Goal: Task Accomplishment & Management: Manage account settings

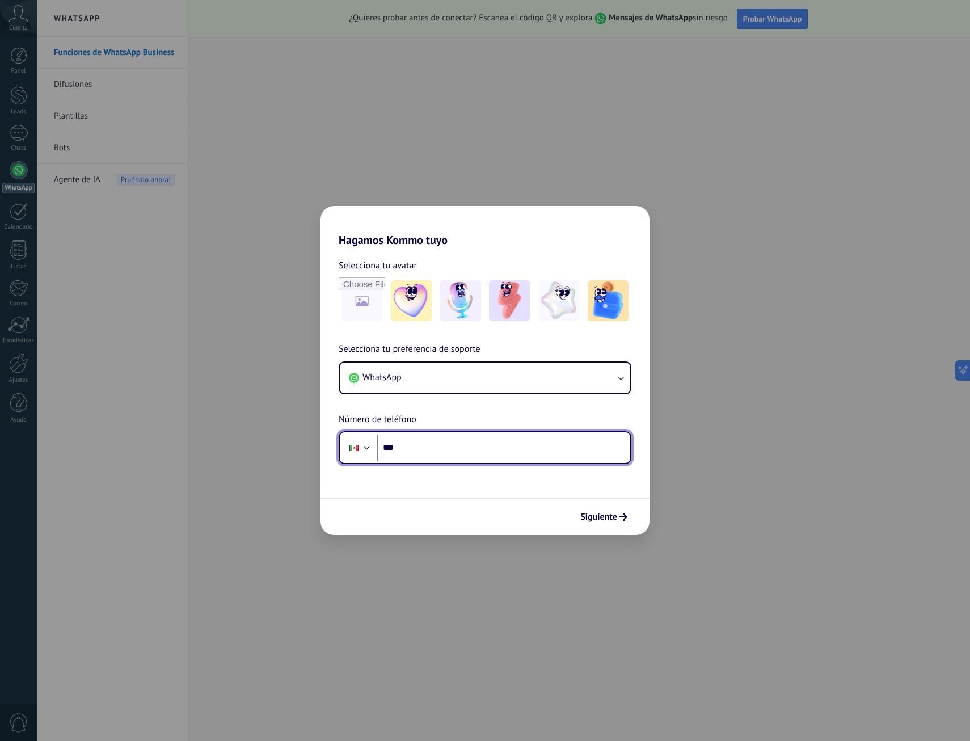
click at [519, 436] on input "***" at bounding box center [503, 447] width 253 height 26
click at [457, 447] on input "***" at bounding box center [503, 447] width 253 height 26
type input "**********"
click at [621, 514] on icon "submit" at bounding box center [623, 517] width 8 height 8
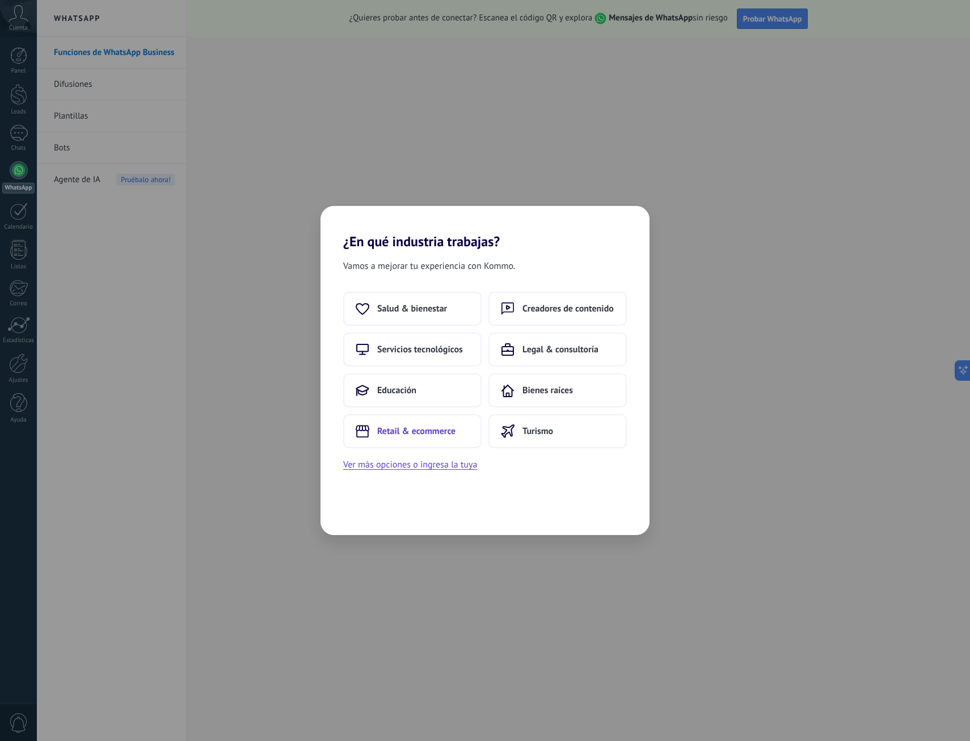
click at [419, 441] on button "Retail & ecommerce" at bounding box center [412, 431] width 138 height 34
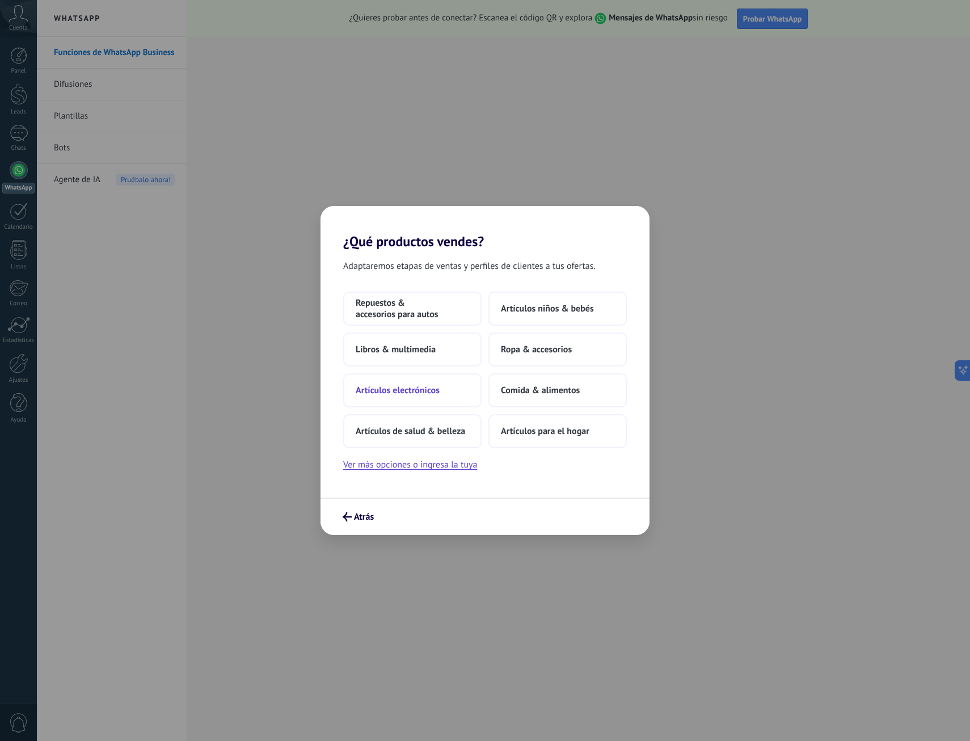
click at [424, 391] on span "Artículos electrónicos" at bounding box center [398, 390] width 84 height 11
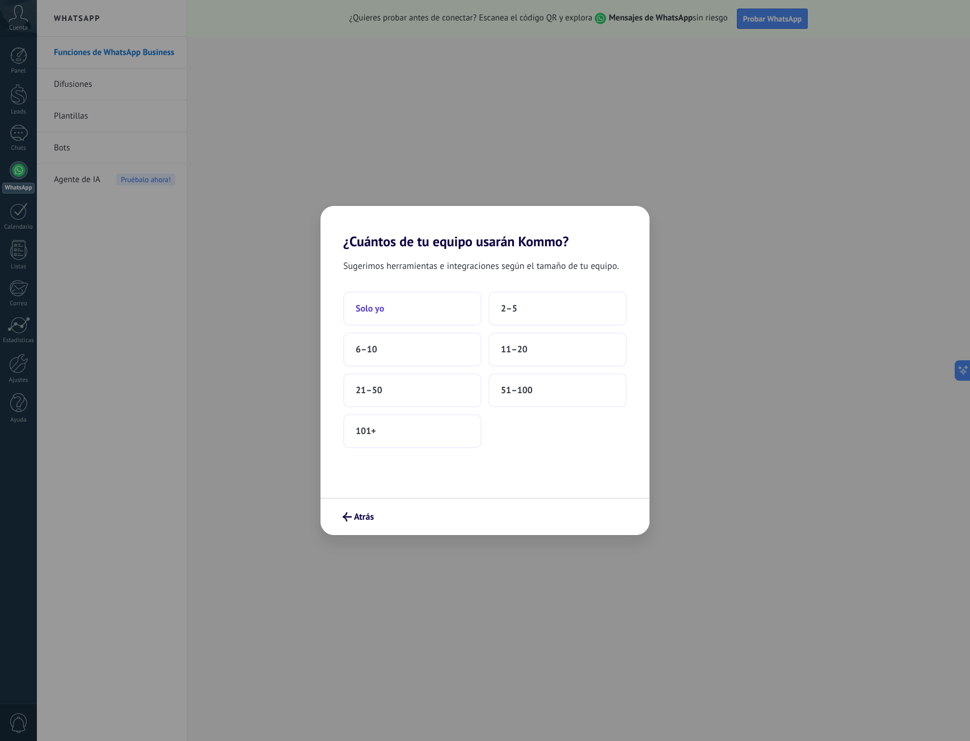
click at [424, 301] on button "Solo yo" at bounding box center [412, 309] width 138 height 34
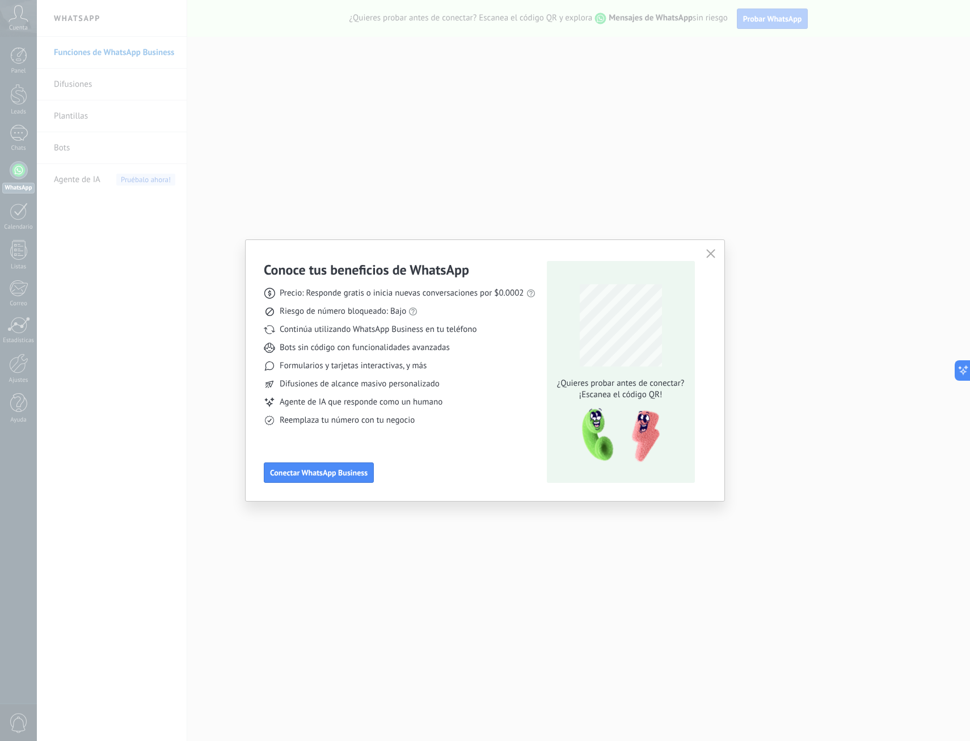
click at [709, 256] on icon "button" at bounding box center [710, 253] width 9 height 9
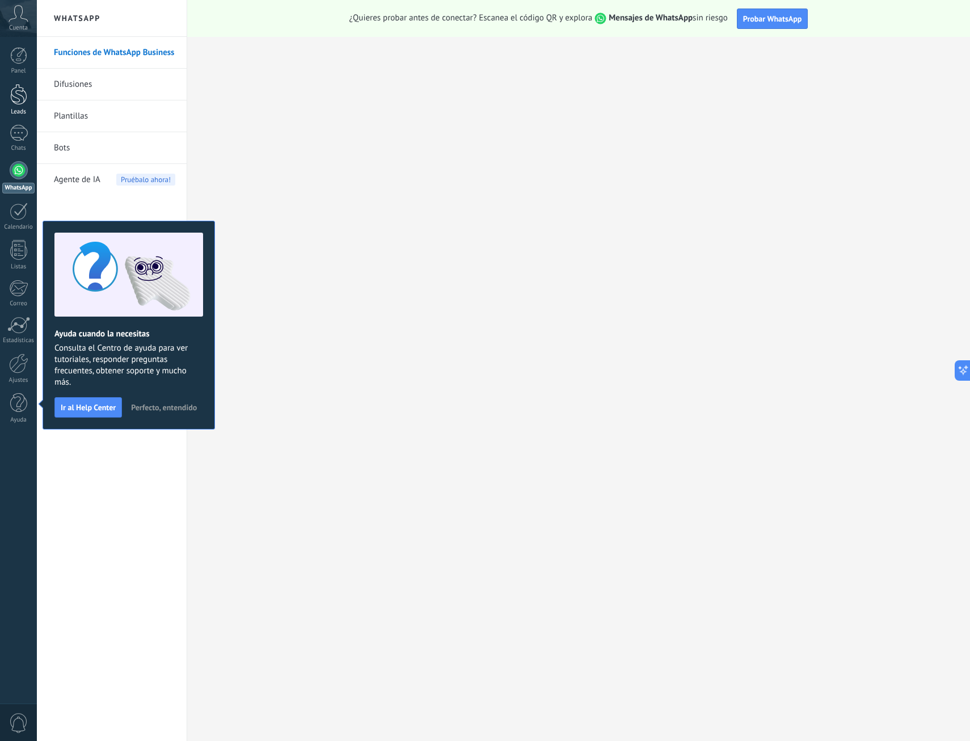
click at [30, 105] on link "Leads" at bounding box center [18, 100] width 37 height 32
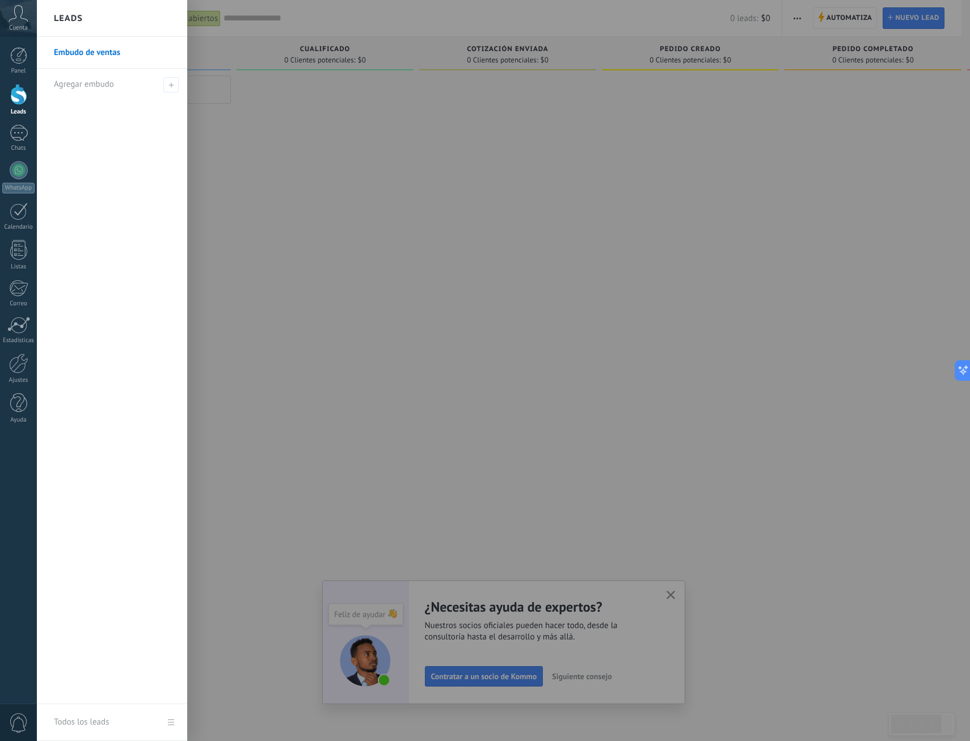
click at [818, 174] on div at bounding box center [522, 370] width 970 height 741
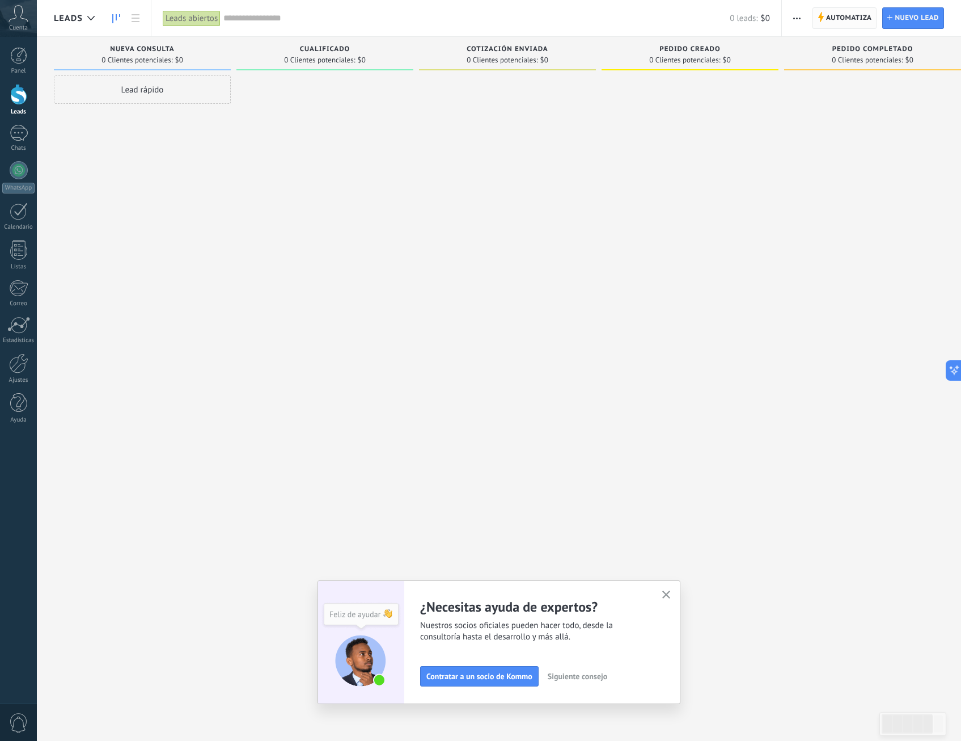
click at [845, 20] on span "Automatiza" at bounding box center [849, 18] width 46 height 20
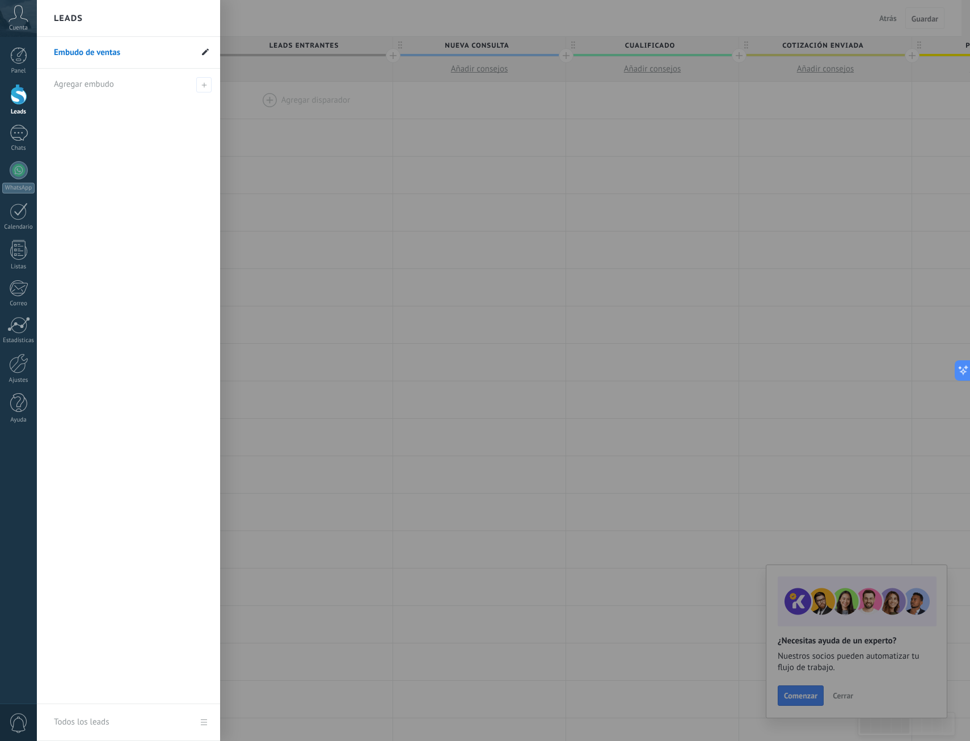
click at [206, 49] on icon at bounding box center [205, 51] width 7 height 7
drag, startPoint x: 122, startPoint y: 56, endPoint x: 34, endPoint y: 53, distance: 88.0
click at [34, 53] on div "© 2025 derechos reservados | Términos de uso Soporte técnico Cuenta [PERSON_NAM…" at bounding box center [18, 370] width 37 height 741
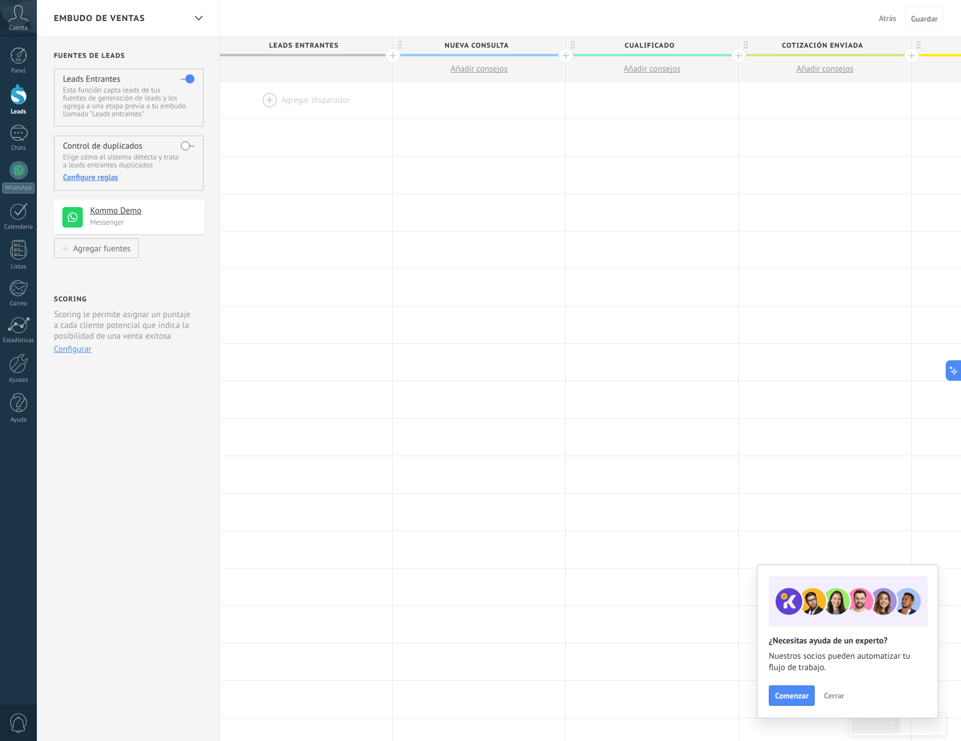
click at [28, 97] on link "Leads" at bounding box center [18, 100] width 37 height 32
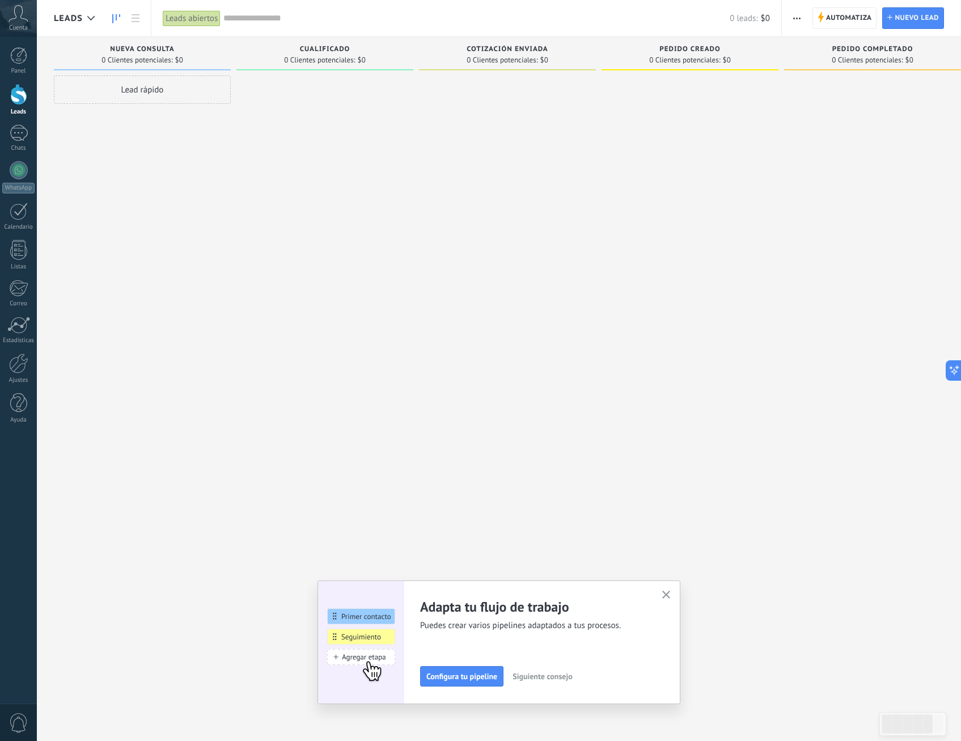
click at [29, 93] on link "Leads" at bounding box center [18, 100] width 37 height 32
click at [91, 16] on icon at bounding box center [90, 18] width 7 height 5
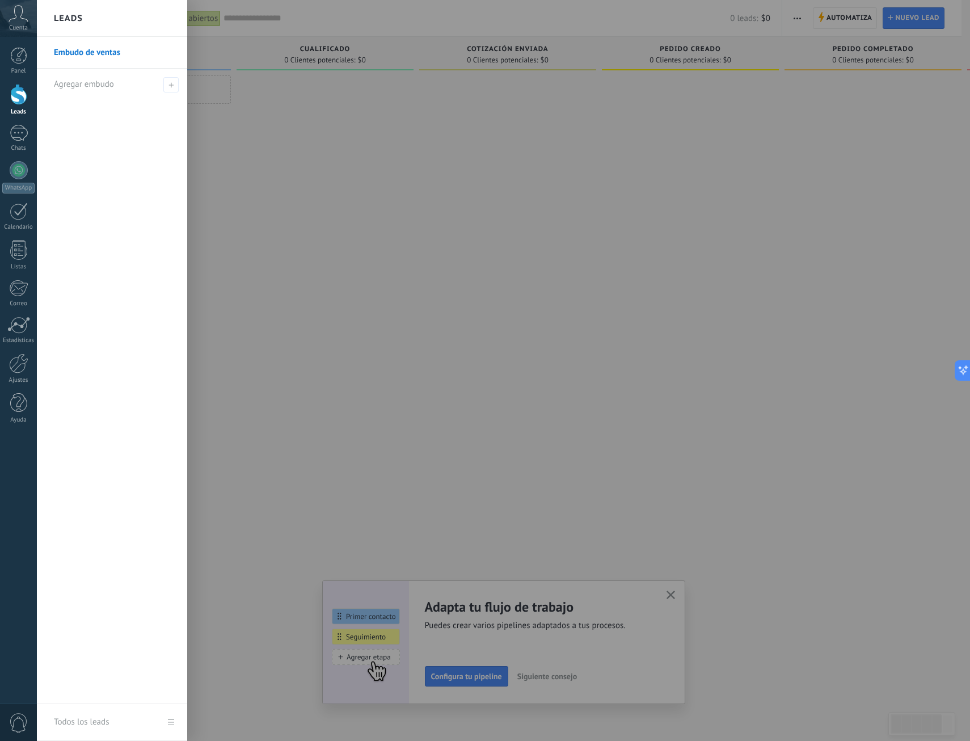
click at [120, 52] on link "Embudo de ventas" at bounding box center [115, 53] width 122 height 32
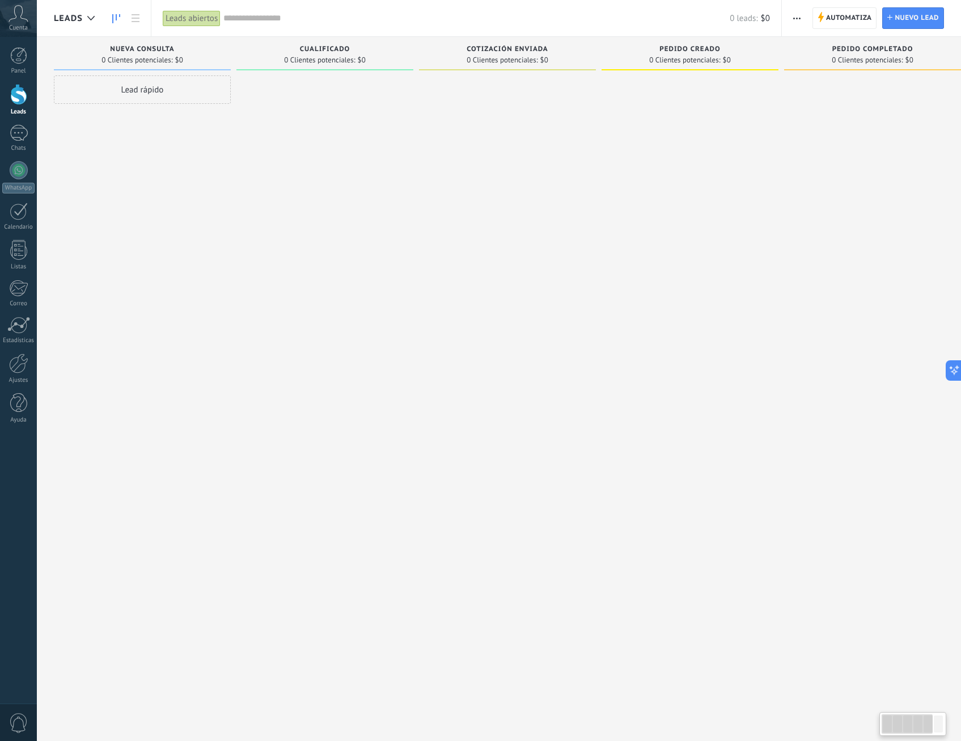
click at [73, 19] on span "Leads" at bounding box center [68, 18] width 29 height 11
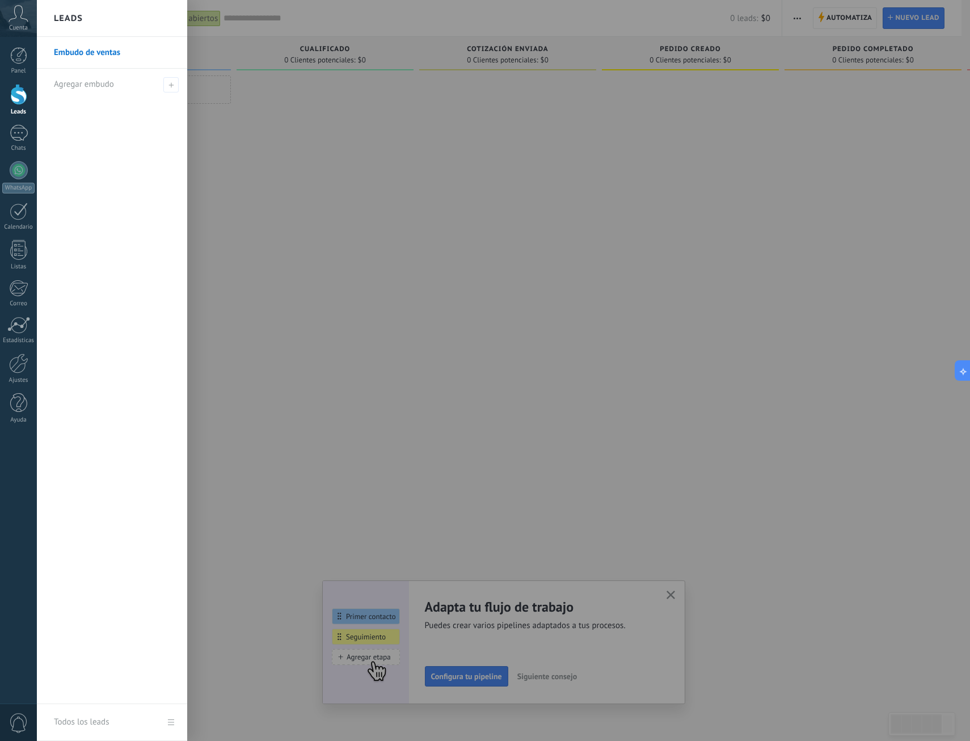
click at [856, 18] on div at bounding box center [522, 370] width 970 height 741
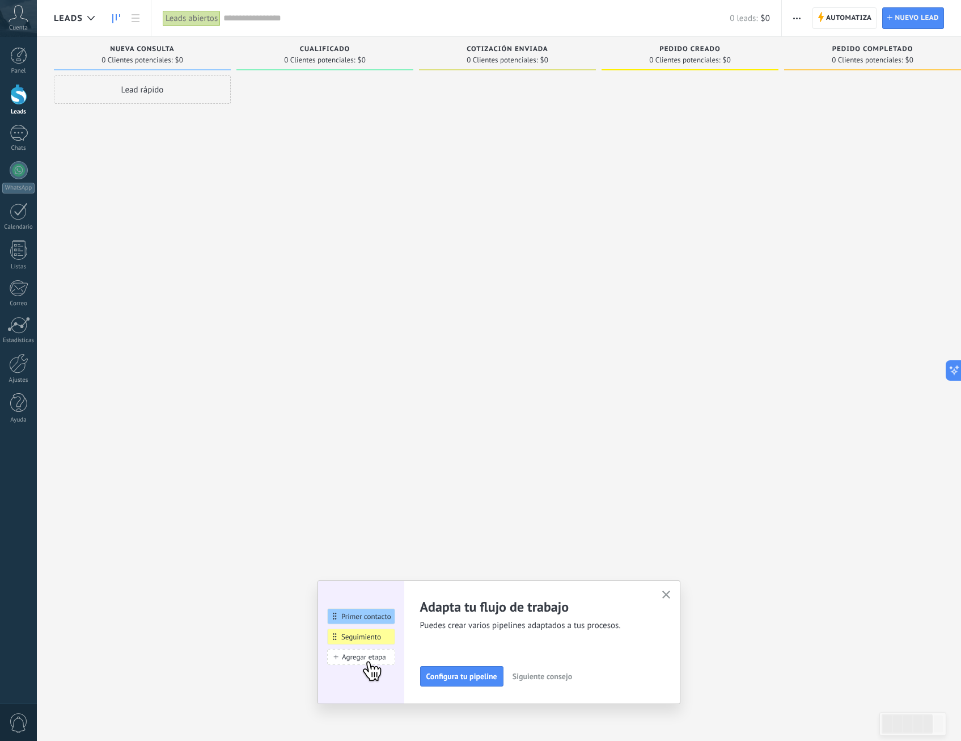
click at [856, 18] on span "Automatiza" at bounding box center [849, 18] width 46 height 20
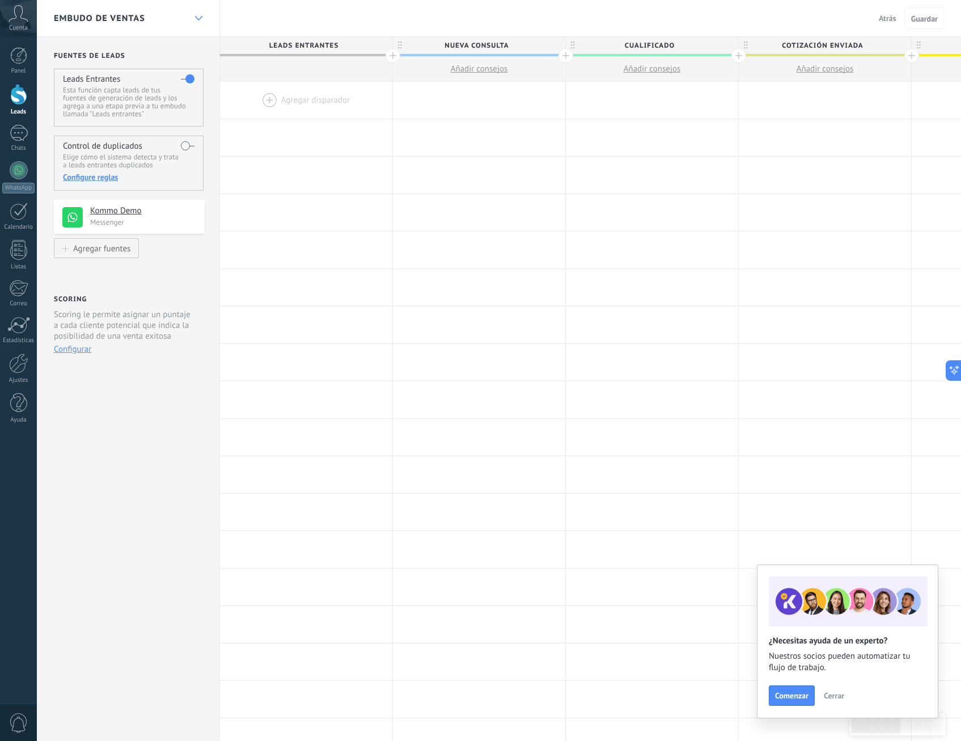
click at [200, 20] on icon at bounding box center [198, 18] width 7 height 5
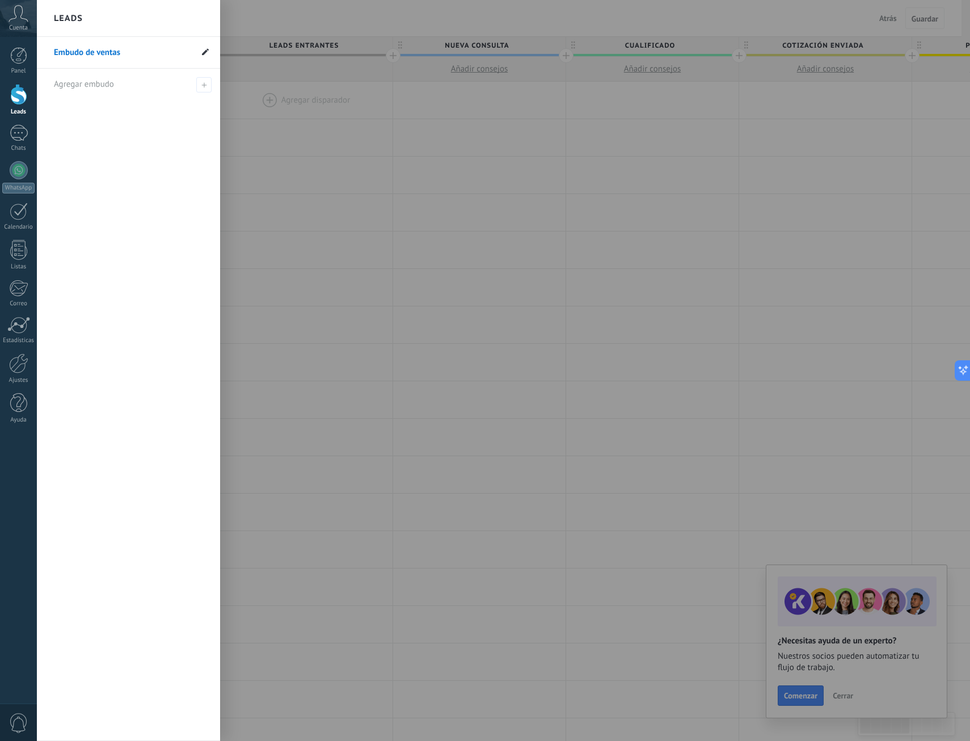
click at [208, 50] on use at bounding box center [205, 51] width 7 height 7
click at [459, 157] on div at bounding box center [522, 370] width 970 height 741
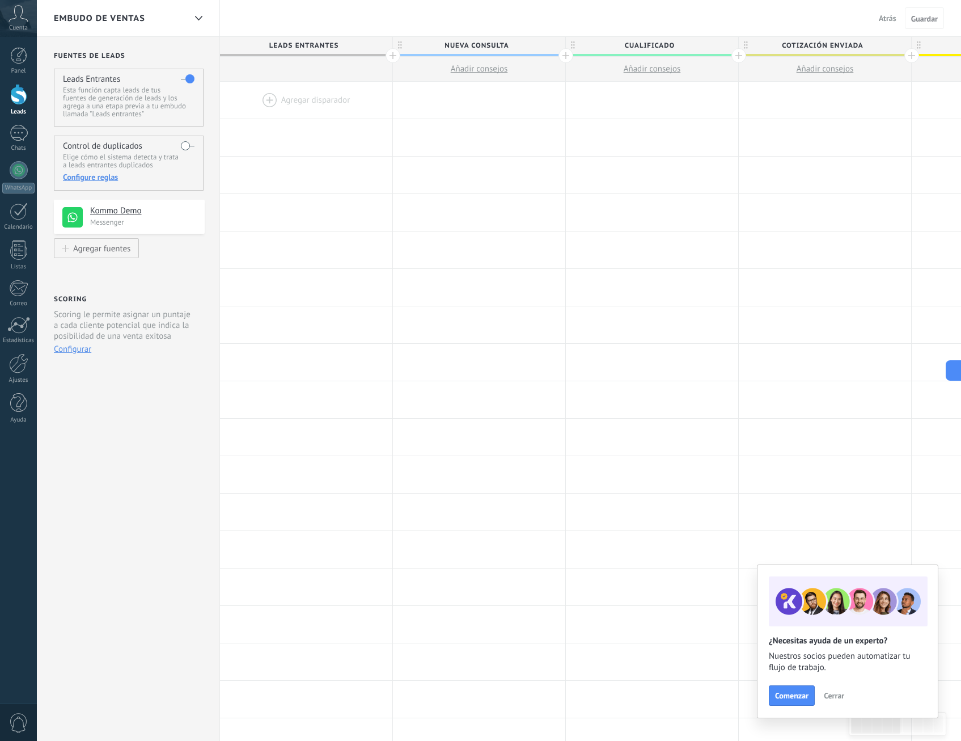
click at [392, 56] on div at bounding box center [393, 55] width 15 height 15
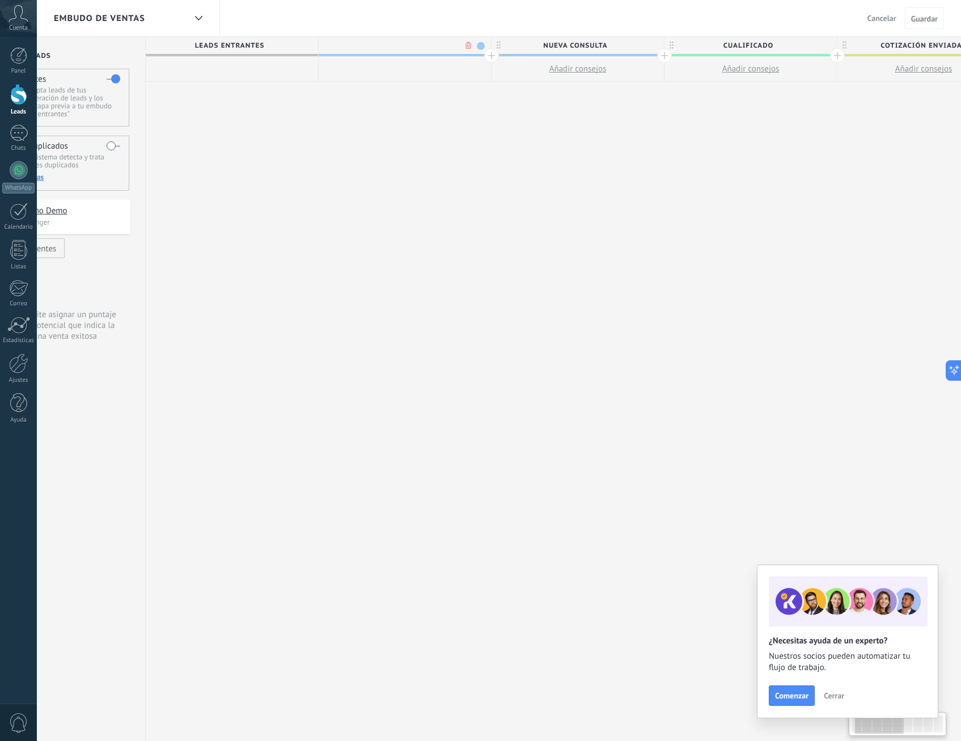
scroll to position [0, 84]
type input "******"
click at [420, 47] on span "Atenci" at bounding box center [392, 46] width 167 height 18
type input "**********"
click at [436, 10] on div "Embudo de ventas Atrás Cancelar Guardar" at bounding box center [499, 18] width 924 height 37
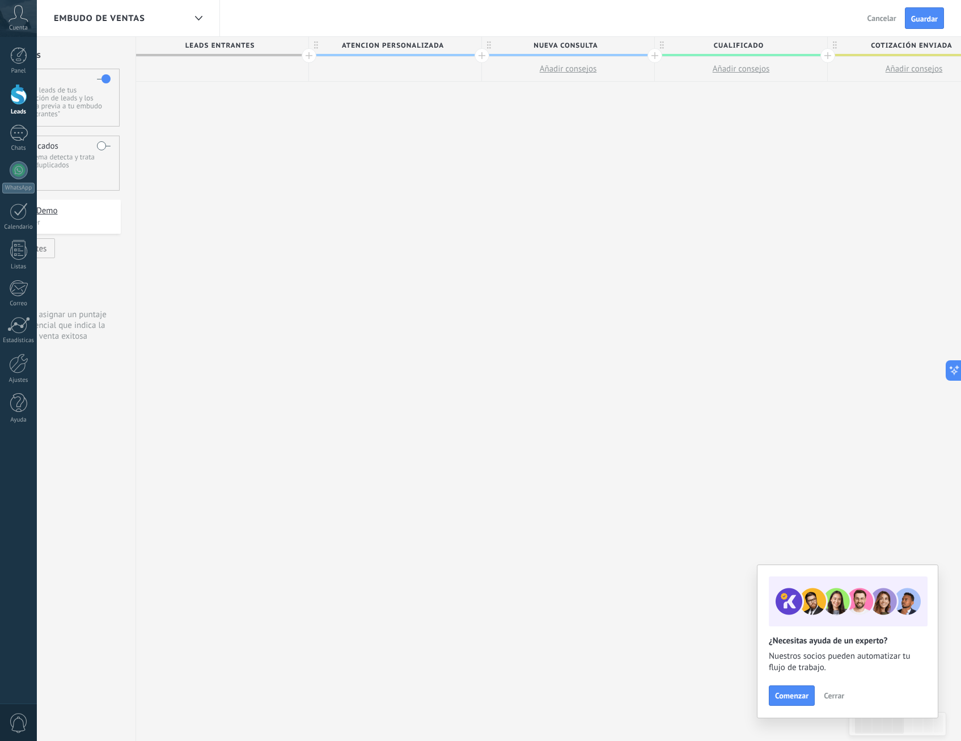
click at [416, 47] on span "Atencion personalizada" at bounding box center [392, 46] width 167 height 18
click at [470, 45] on span at bounding box center [471, 46] width 8 height 8
click at [480, 81] on span at bounding box center [481, 79] width 10 height 11
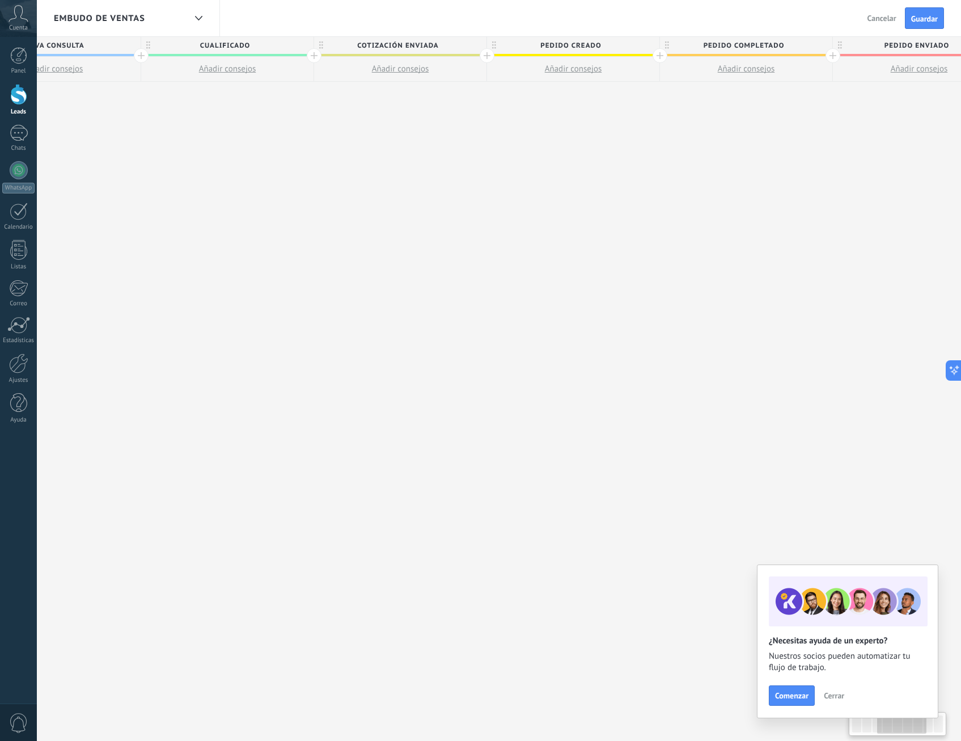
scroll to position [0, 878]
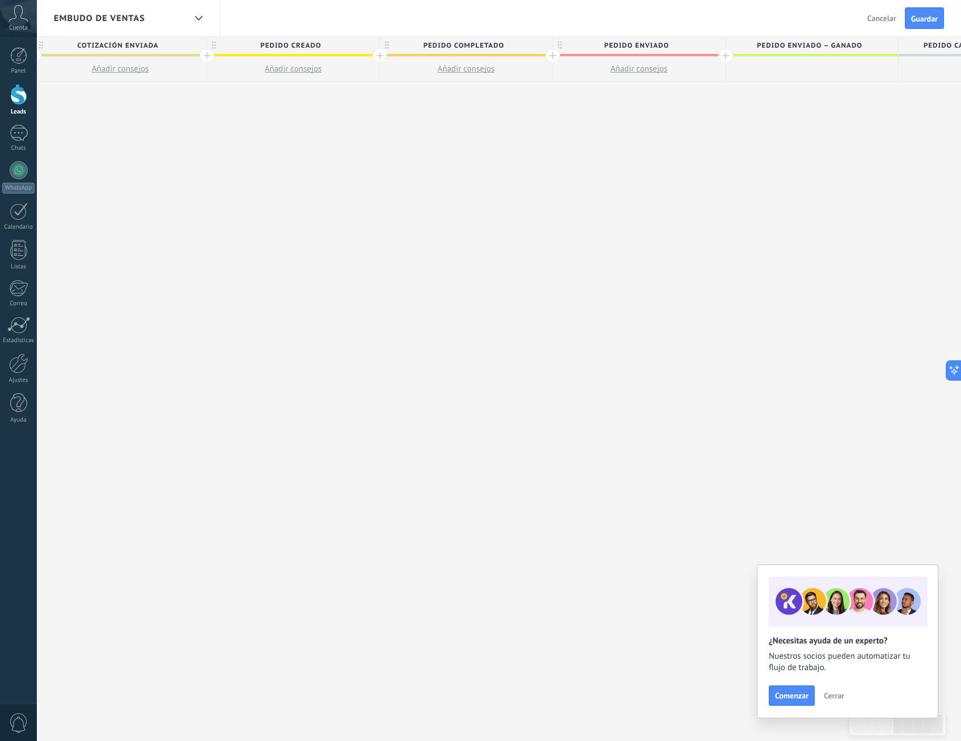
click at [686, 50] on span "Pedido enviado" at bounding box center [636, 46] width 167 height 18
click at [717, 45] on span at bounding box center [715, 46] width 8 height 8
click at [772, 79] on span at bounding box center [772, 79] width 10 height 11
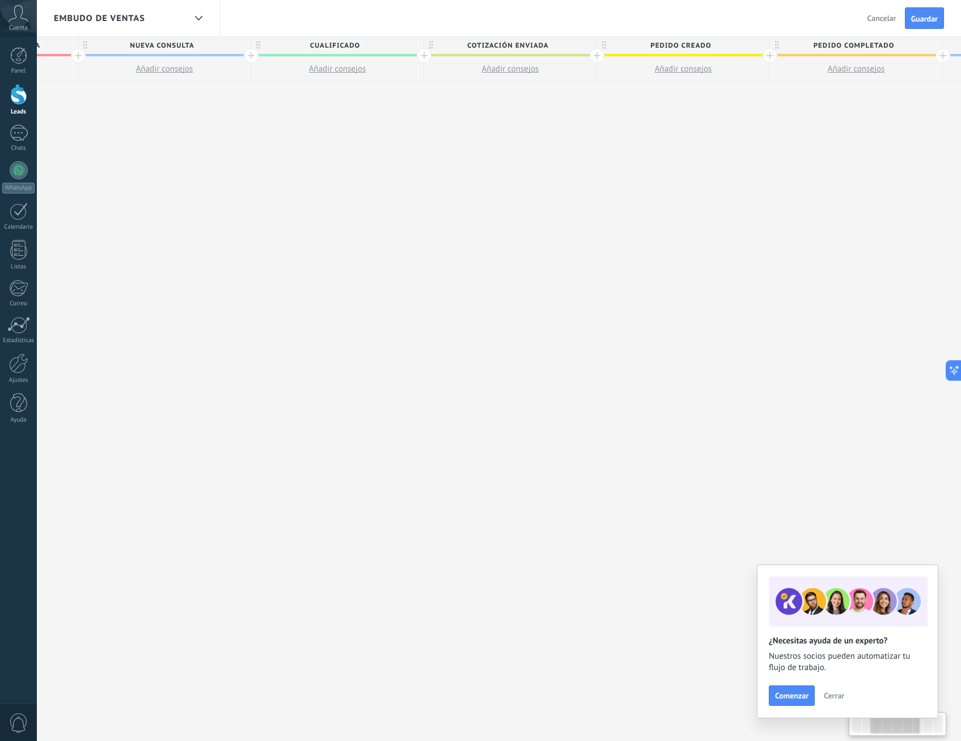
scroll to position [0, 737]
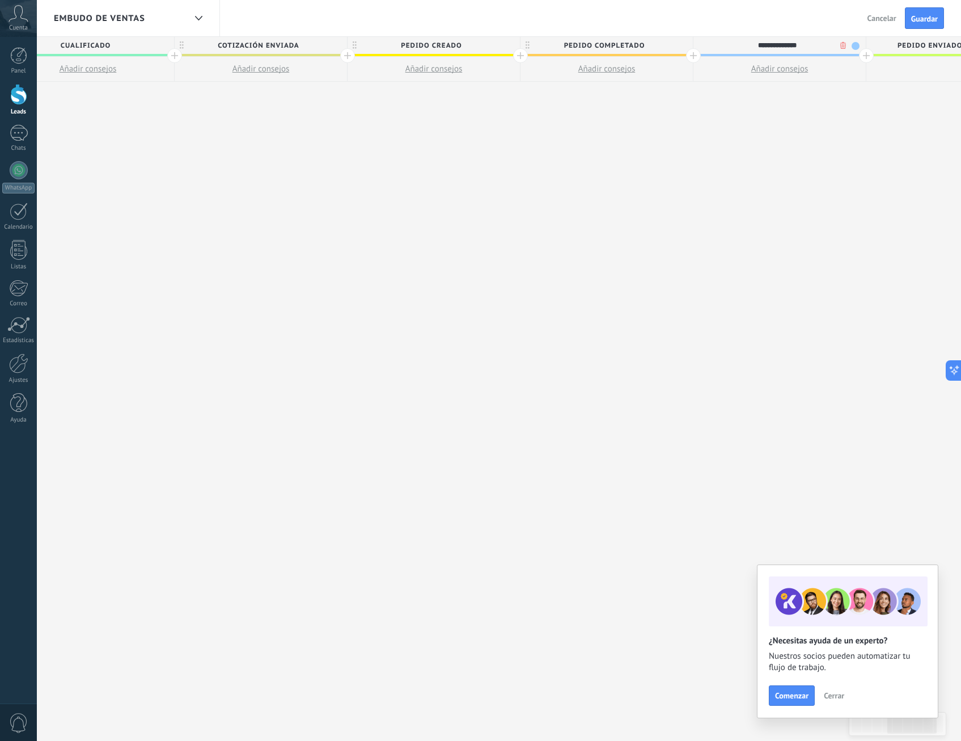
click at [859, 45] on span at bounding box center [856, 46] width 8 height 8
click at [866, 95] on span at bounding box center [865, 95] width 10 height 11
click at [759, 171] on div "**********" at bounding box center [348, 389] width 1730 height 704
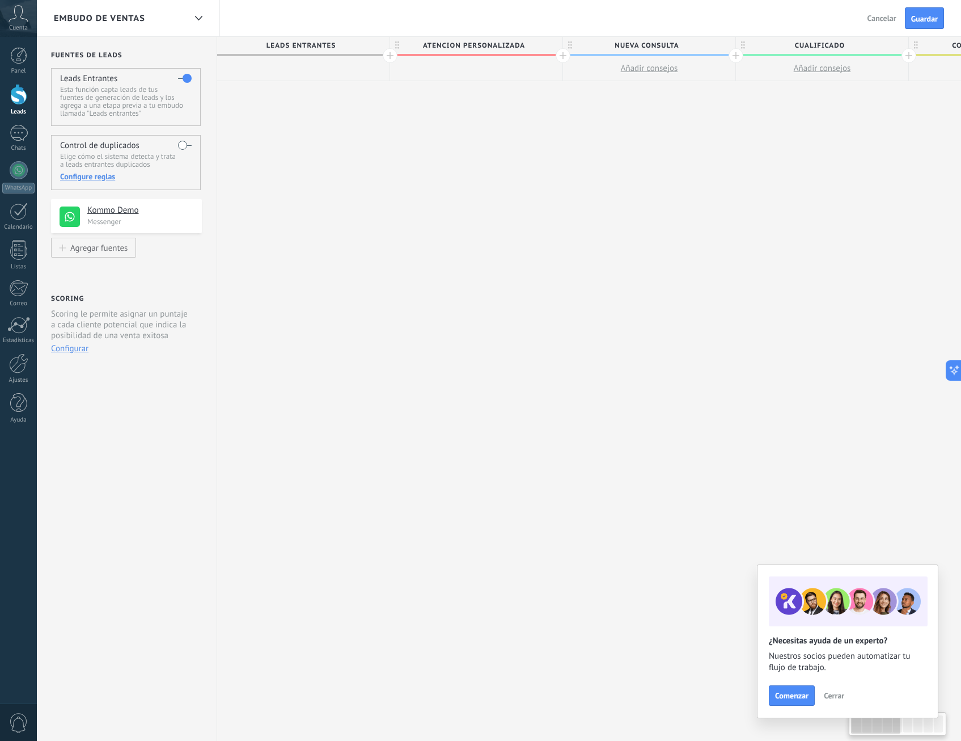
scroll to position [0, 0]
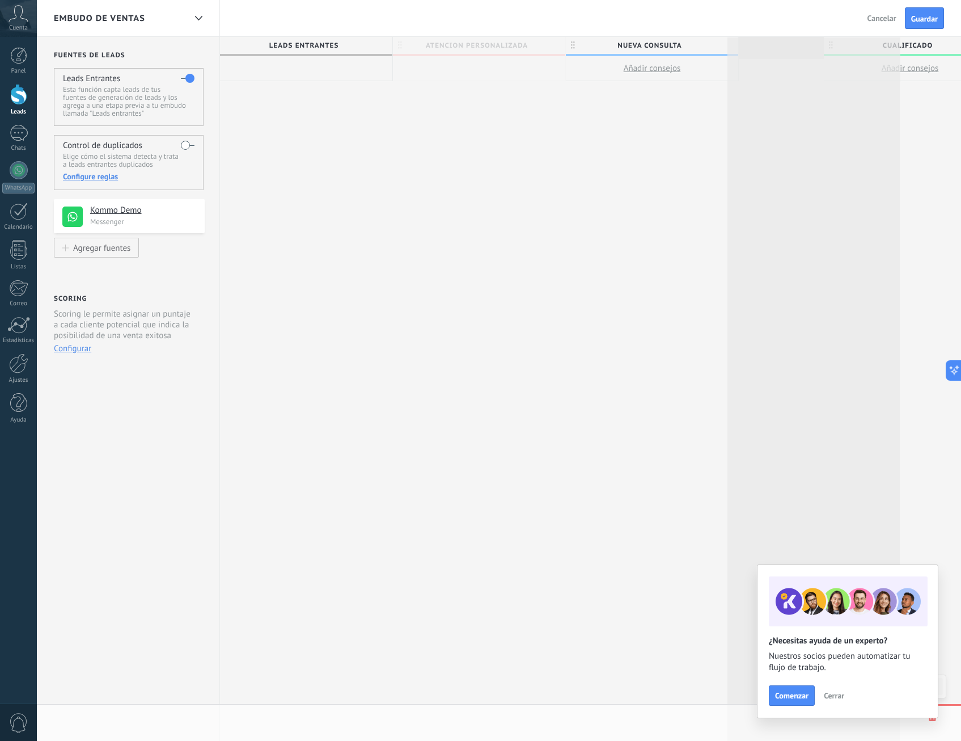
drag, startPoint x: 400, startPoint y: 44, endPoint x: 735, endPoint y: 45, distance: 334.6
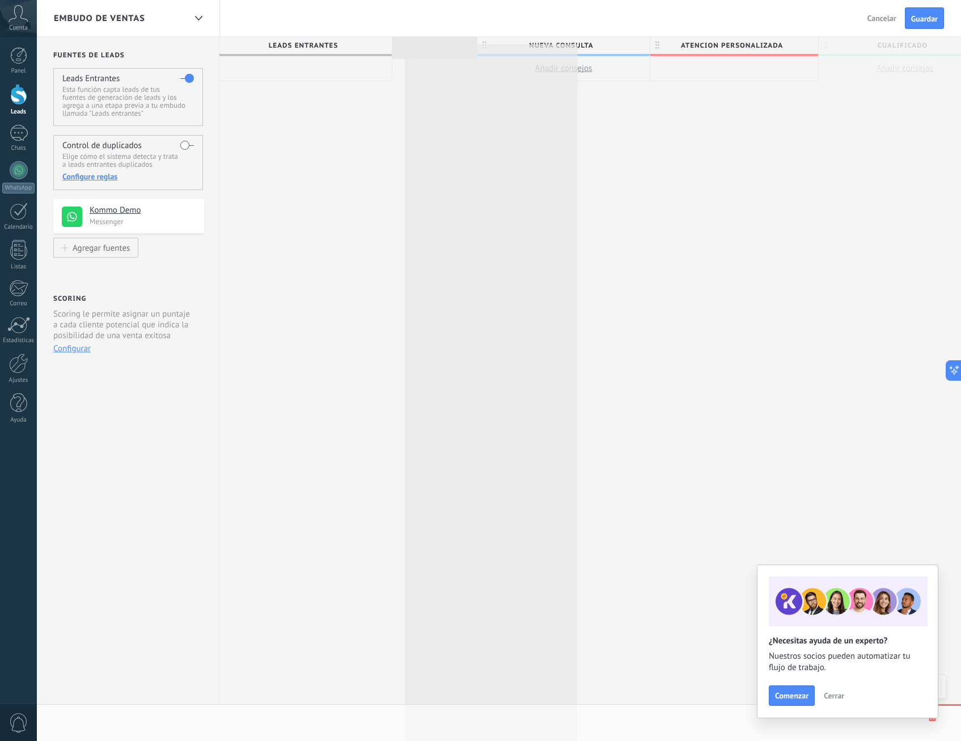
drag, startPoint x: 741, startPoint y: 45, endPoint x: 412, endPoint y: 53, distance: 329.0
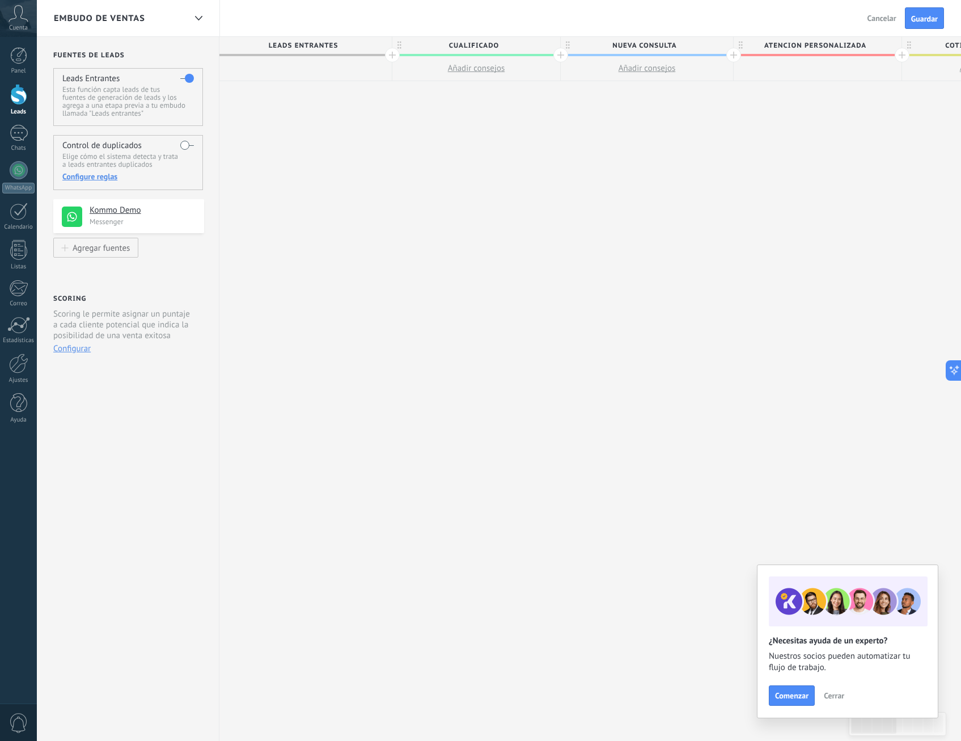
click at [297, 43] on span "Leads Entrantes" at bounding box center [302, 46] width 167 height 18
click at [315, 74] on div at bounding box center [305, 68] width 172 height 25
click at [314, 50] on span "Leads Entrantes" at bounding box center [302, 46] width 167 height 18
click at [305, 47] on span "Leads Entrantes" at bounding box center [302, 46] width 167 height 18
click at [12, 365] on div at bounding box center [18, 363] width 19 height 20
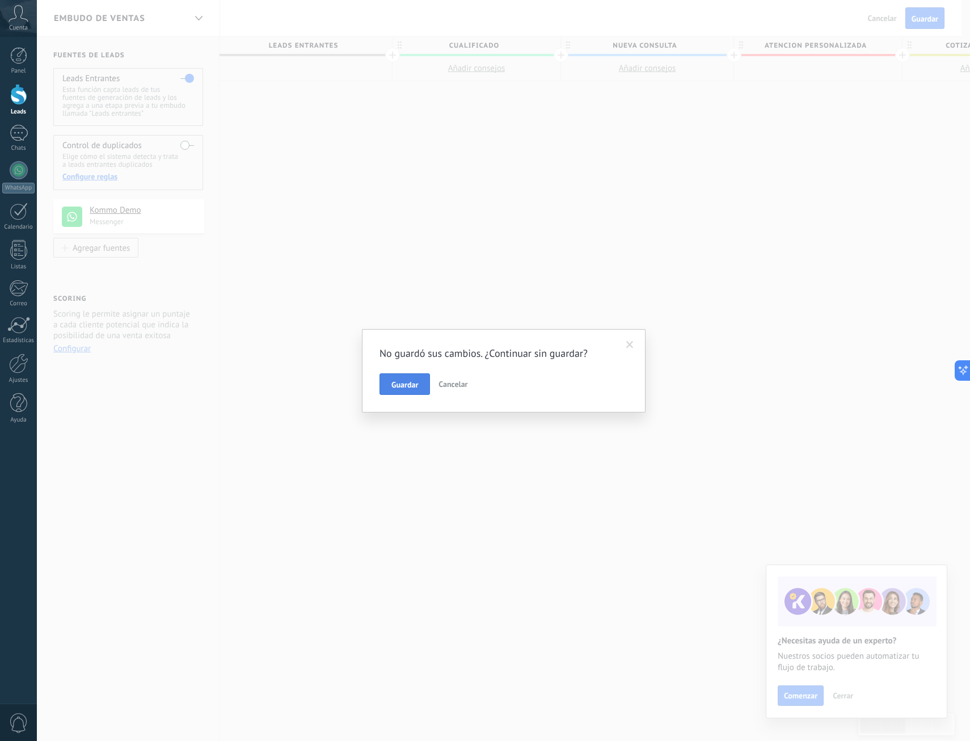
click at [406, 383] on span "Guardar" at bounding box center [404, 385] width 27 height 8
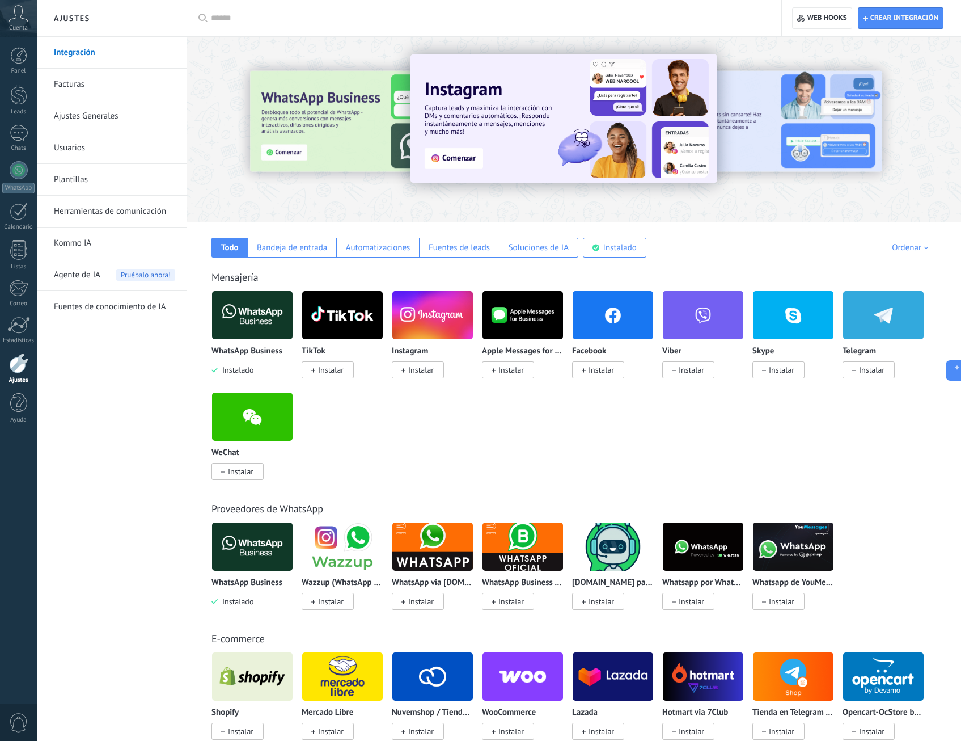
click at [866, 372] on span "Instalar" at bounding box center [872, 370] width 26 height 10
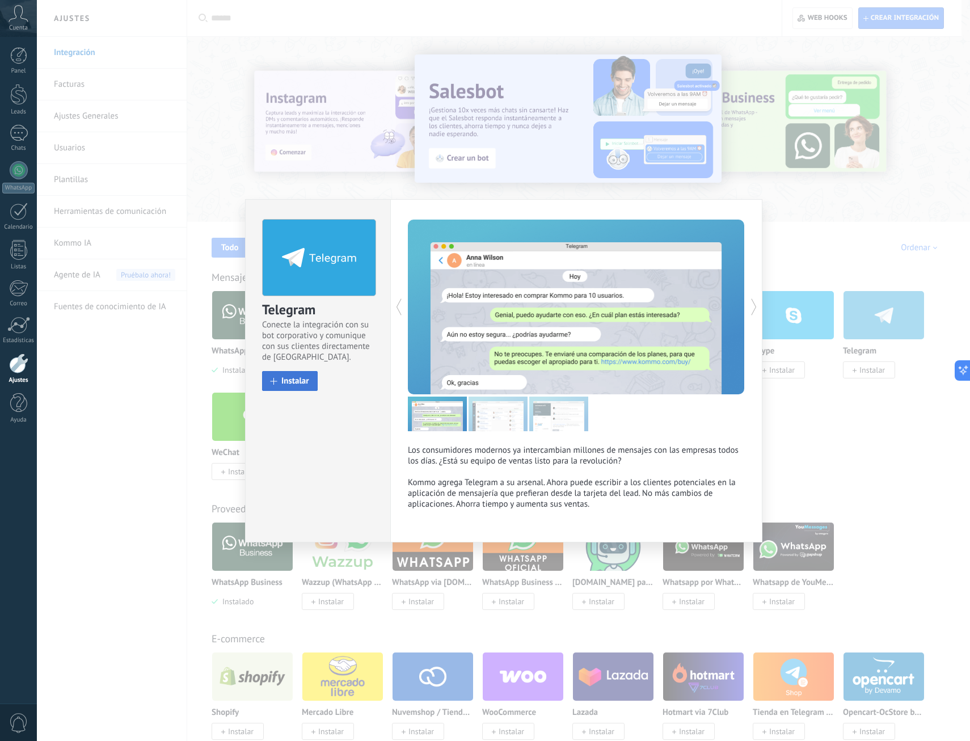
click at [305, 378] on span "Instalar" at bounding box center [295, 381] width 28 height 9
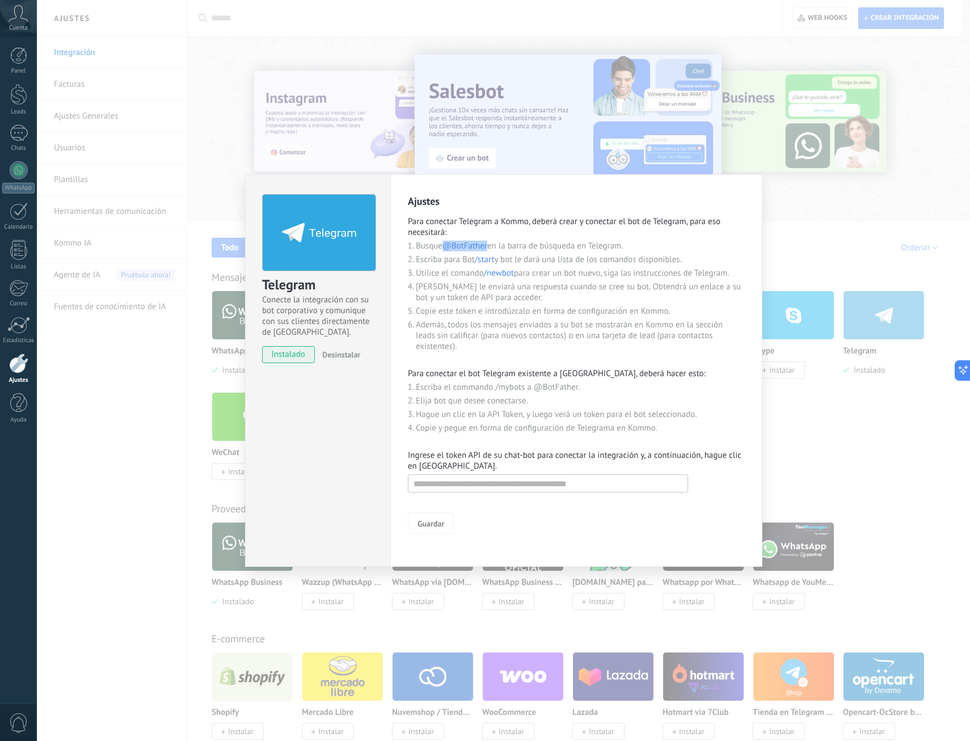
drag, startPoint x: 443, startPoint y: 246, endPoint x: 490, endPoint y: 242, distance: 46.7
click at [490, 242] on li "Busque @BotFather en la barra de búsqueda en Telegram." at bounding box center [580, 245] width 329 height 11
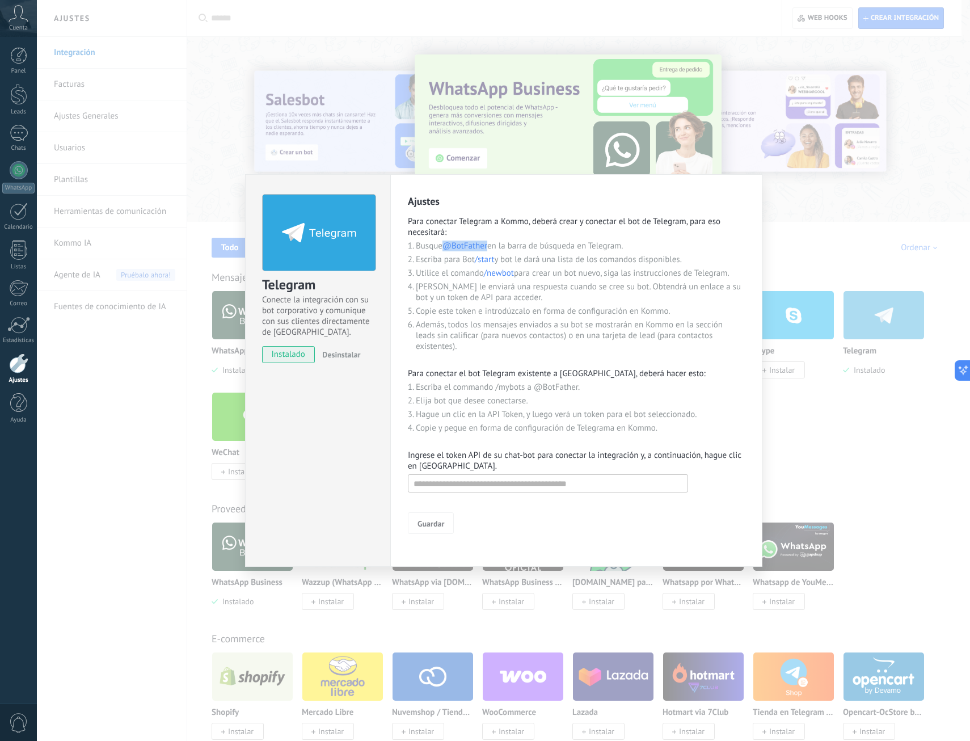
copy span "@BotFather"
click at [846, 216] on div "Telegram Conecte la integración con su bot corporativo y comunique con sus clie…" at bounding box center [503, 370] width 933 height 741
